Goal: Find specific page/section: Find specific page/section

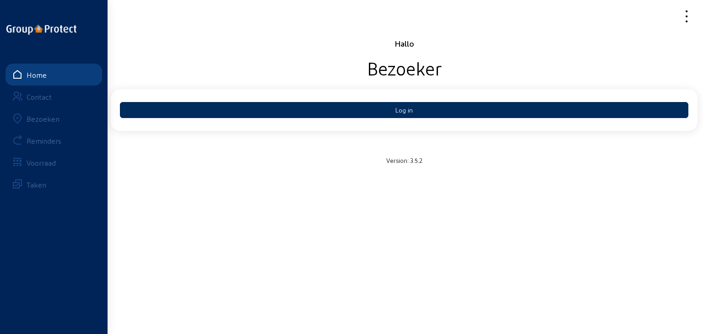
click at [243, 108] on button "Log in" at bounding box center [404, 110] width 568 height 16
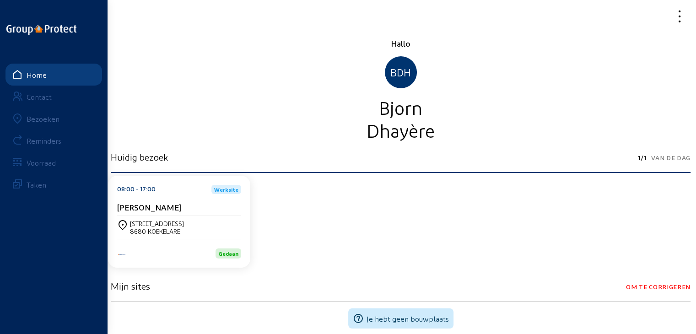
click at [38, 123] on div "Bezoeken" at bounding box center [43, 118] width 33 height 9
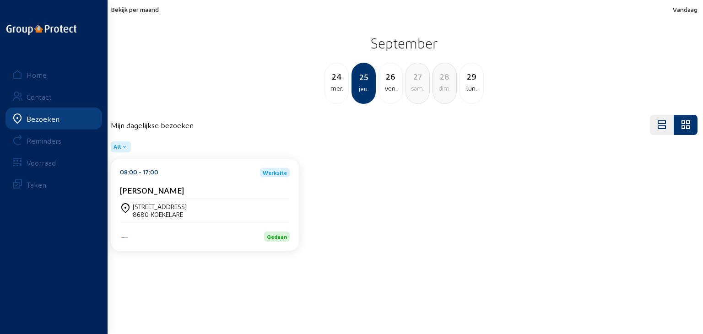
click at [340, 80] on div "24" at bounding box center [336, 76] width 23 height 13
click at [365, 83] on div "mer." at bounding box center [363, 88] width 22 height 11
click at [389, 84] on div "jeu." at bounding box center [390, 88] width 23 height 11
click at [392, 85] on div "ven." at bounding box center [390, 88] width 23 height 11
click at [253, 182] on div "08:00 - 17:00 Werksite [PERSON_NAME]" at bounding box center [205, 183] width 170 height 31
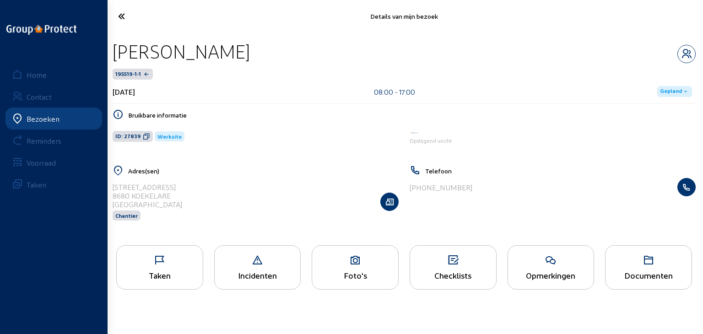
click at [640, 264] on icon at bounding box center [648, 260] width 86 height 11
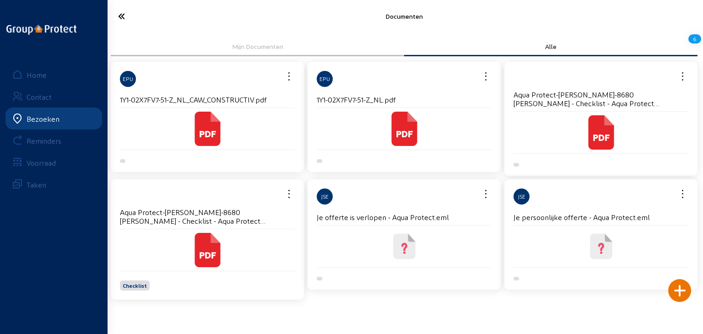
click at [601, 244] on icon at bounding box center [601, 247] width 6 height 8
click at [404, 130] on icon at bounding box center [404, 129] width 26 height 34
click at [203, 247] on icon at bounding box center [207, 250] width 26 height 34
click at [124, 17] on icon at bounding box center [154, 16] width 83 height 16
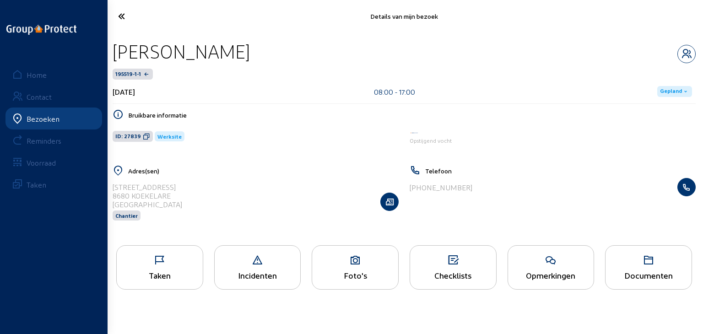
click at [124, 17] on icon at bounding box center [154, 16] width 83 height 16
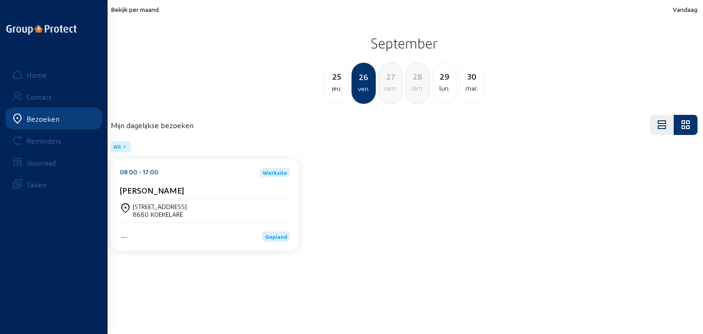
click at [334, 93] on div "jeu." at bounding box center [336, 88] width 23 height 11
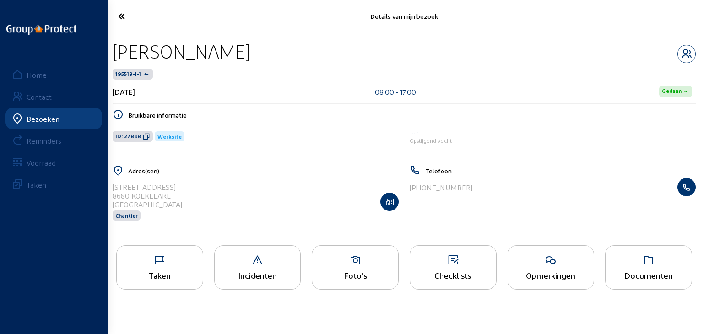
click at [661, 273] on div "Documenten" at bounding box center [648, 275] width 86 height 10
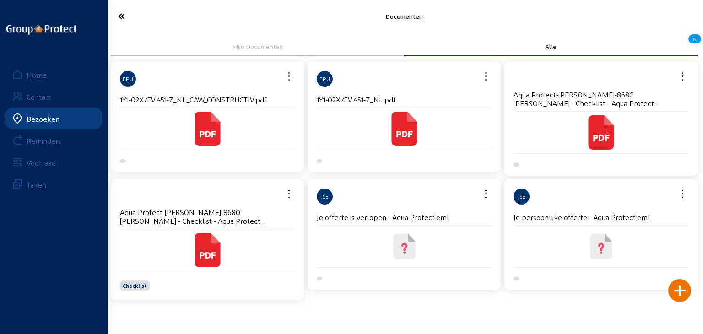
click at [403, 242] on icon at bounding box center [404, 246] width 22 height 25
click at [65, 113] on link "Bezoeken" at bounding box center [53, 119] width 97 height 22
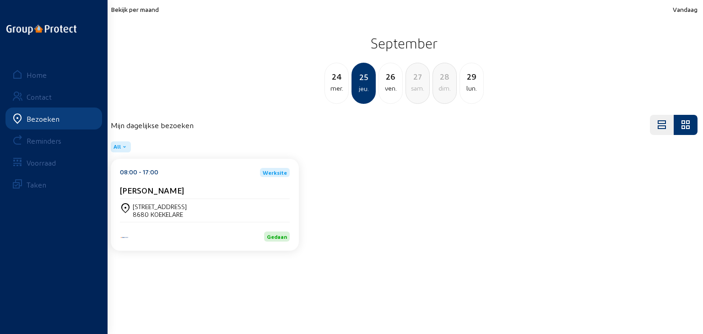
click at [135, 6] on span "Bekijk per maand" at bounding box center [135, 9] width 48 height 8
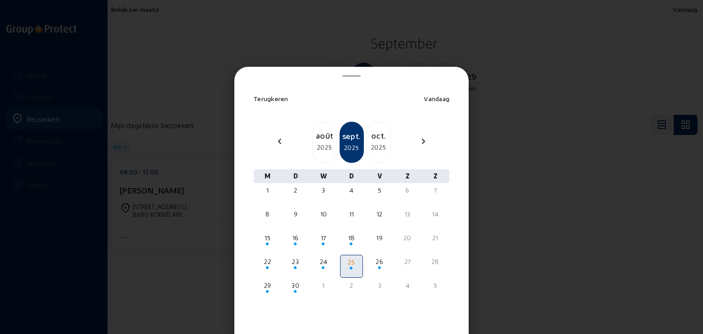
click at [373, 143] on div "2025" at bounding box center [378, 147] width 23 height 11
click at [373, 194] on div "3" at bounding box center [379, 190] width 21 height 9
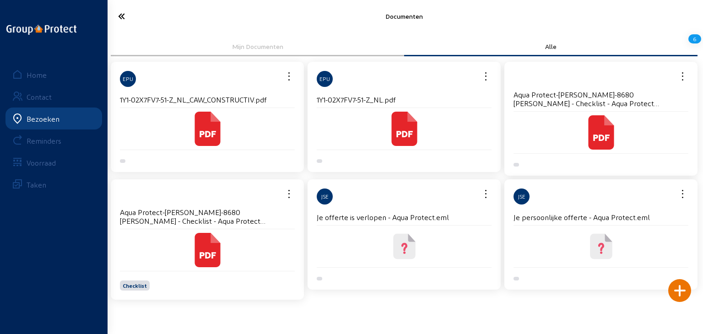
click at [114, 13] on icon at bounding box center [154, 16] width 83 height 16
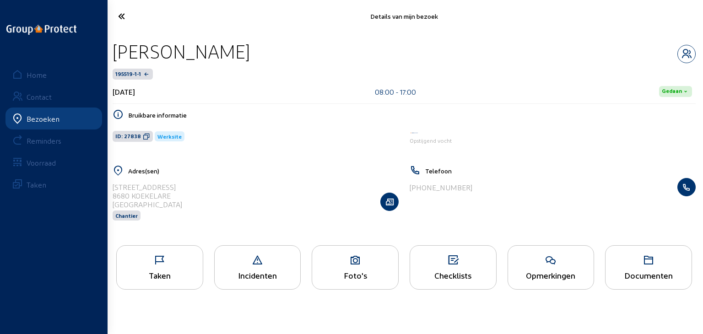
click at [41, 121] on div "Bezoeken" at bounding box center [43, 118] width 33 height 9
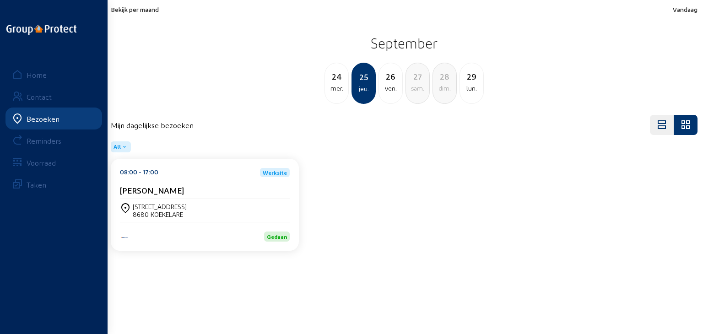
click at [139, 9] on span "Bekijk per maand" at bounding box center [135, 9] width 48 height 8
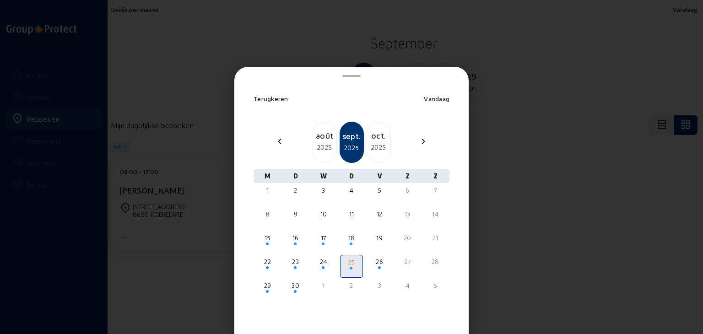
click at [372, 129] on div "oct." at bounding box center [378, 135] width 23 height 13
click at [372, 129] on div "nov." at bounding box center [378, 135] width 23 height 13
click at [372, 129] on div "déc." at bounding box center [378, 135] width 23 height 13
click at [372, 129] on div "janv." at bounding box center [378, 135] width 23 height 13
click at [372, 129] on div "févr." at bounding box center [378, 135] width 23 height 13
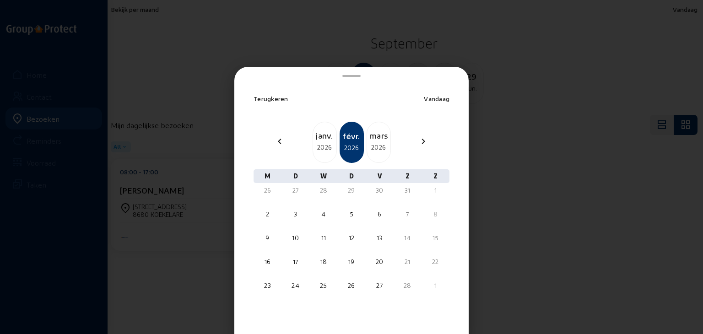
click at [372, 129] on div "mars" at bounding box center [378, 135] width 23 height 13
click at [372, 129] on div "avr." at bounding box center [378, 135] width 23 height 13
click at [274, 98] on span "Terugkeren" at bounding box center [270, 99] width 35 height 8
